Goal: Task Accomplishment & Management: Manage account settings

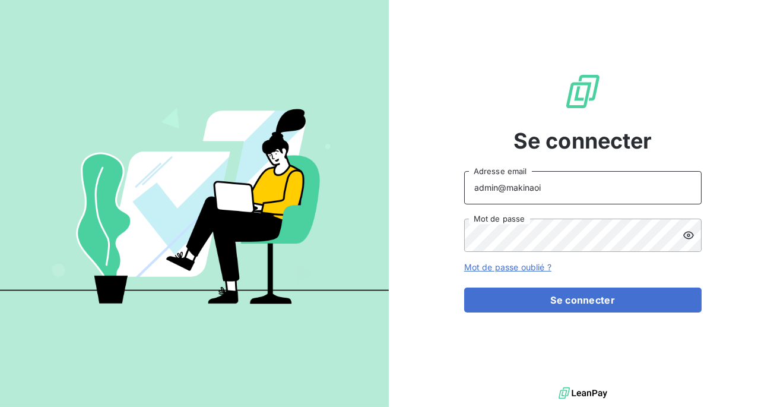
click at [569, 191] on input "admin@makinaoi" at bounding box center [582, 187] width 237 height 33
type input "admin@ariesconsultingfzco"
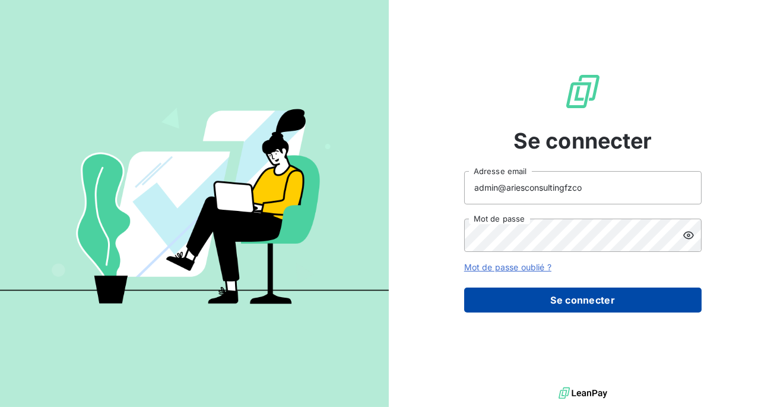
click at [557, 298] on button "Se connecter" at bounding box center [582, 299] width 237 height 25
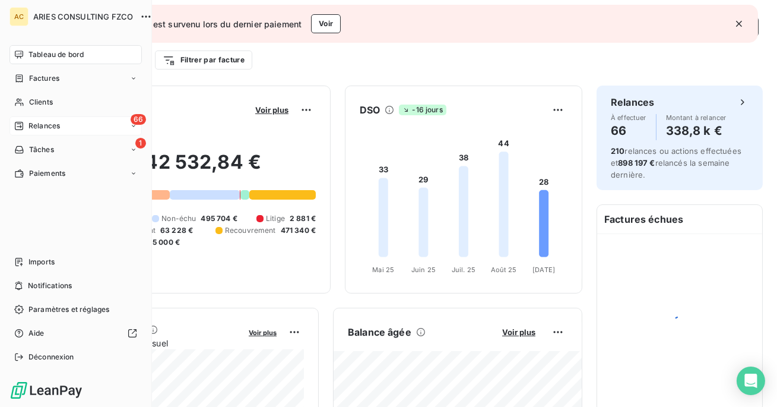
click at [45, 123] on span "Relances" at bounding box center [43, 126] width 31 height 11
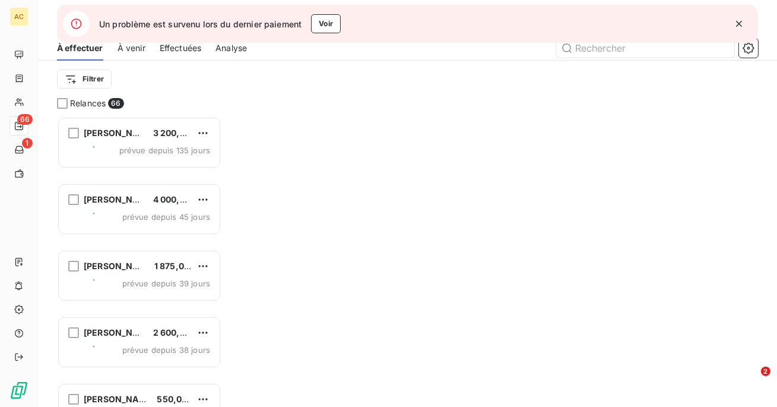
scroll to position [290, 164]
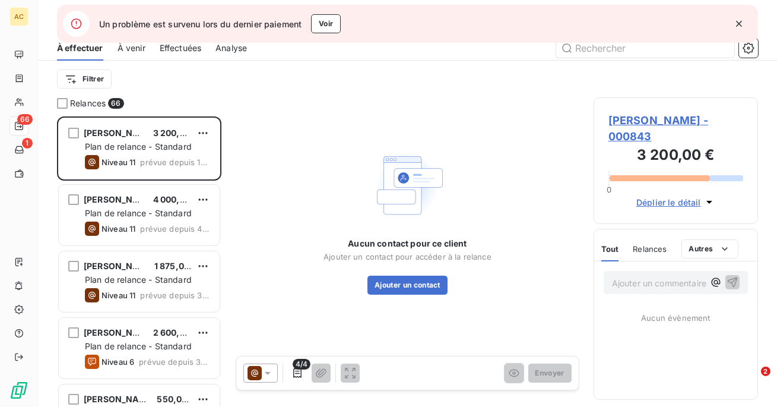
click at [735, 17] on button "button" at bounding box center [739, 24] width 26 height 26
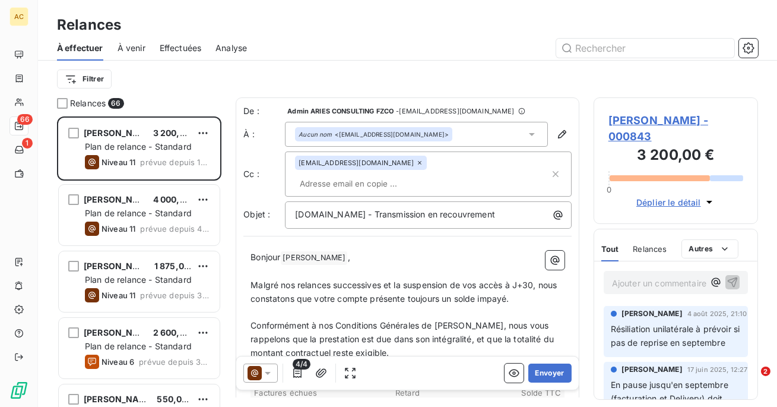
click at [178, 47] on span "Effectuées" at bounding box center [181, 48] width 42 height 12
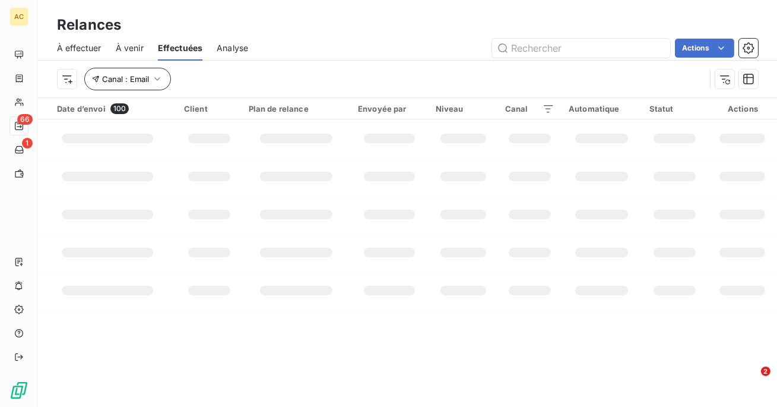
click at [140, 88] on button "Canal : Email" at bounding box center [127, 79] width 87 height 23
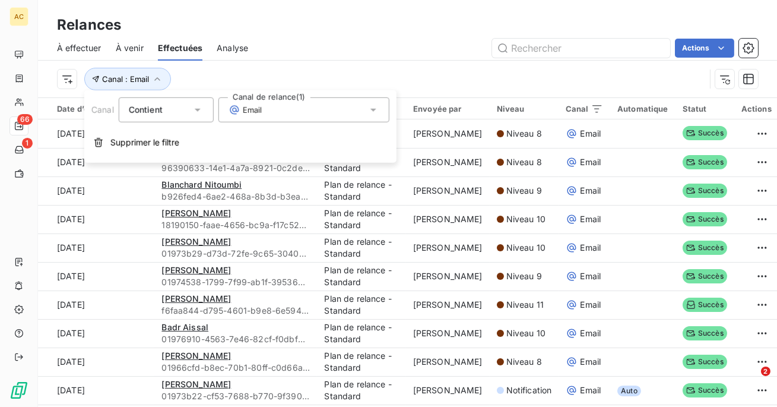
click at [267, 106] on div "Email" at bounding box center [303, 109] width 171 height 25
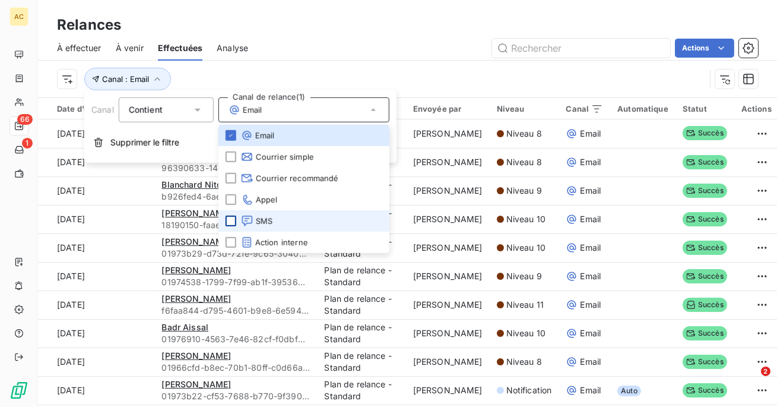
click at [230, 225] on div at bounding box center [231, 221] width 11 height 11
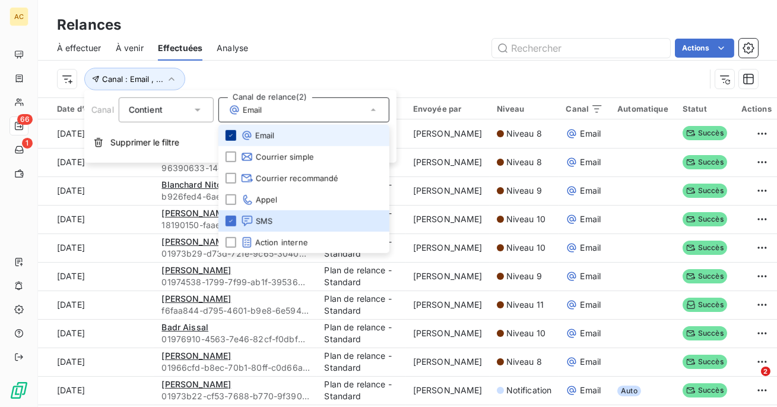
click at [229, 139] on div at bounding box center [231, 135] width 11 height 11
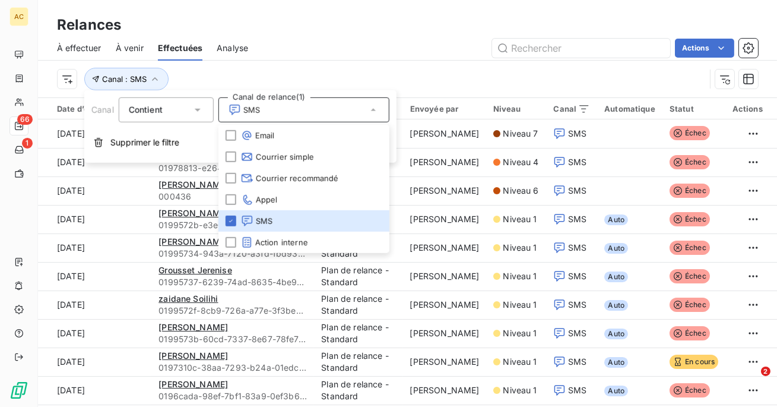
click at [265, 61] on div "Canal : SMS" at bounding box center [407, 79] width 701 height 37
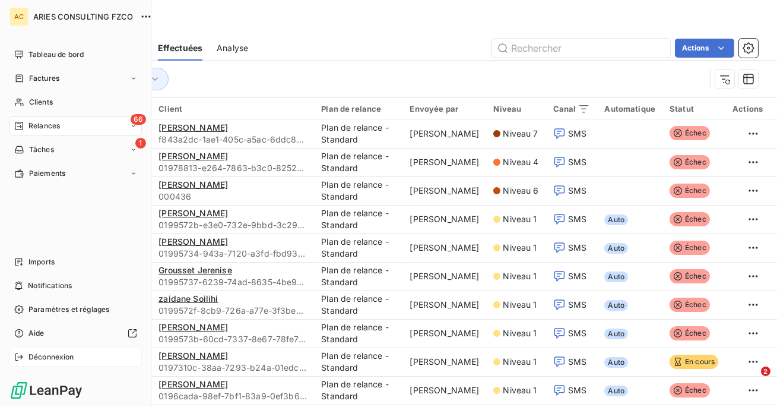
click at [43, 352] on span "Déconnexion" at bounding box center [51, 356] width 46 height 11
